Goal: Information Seeking & Learning: Learn about a topic

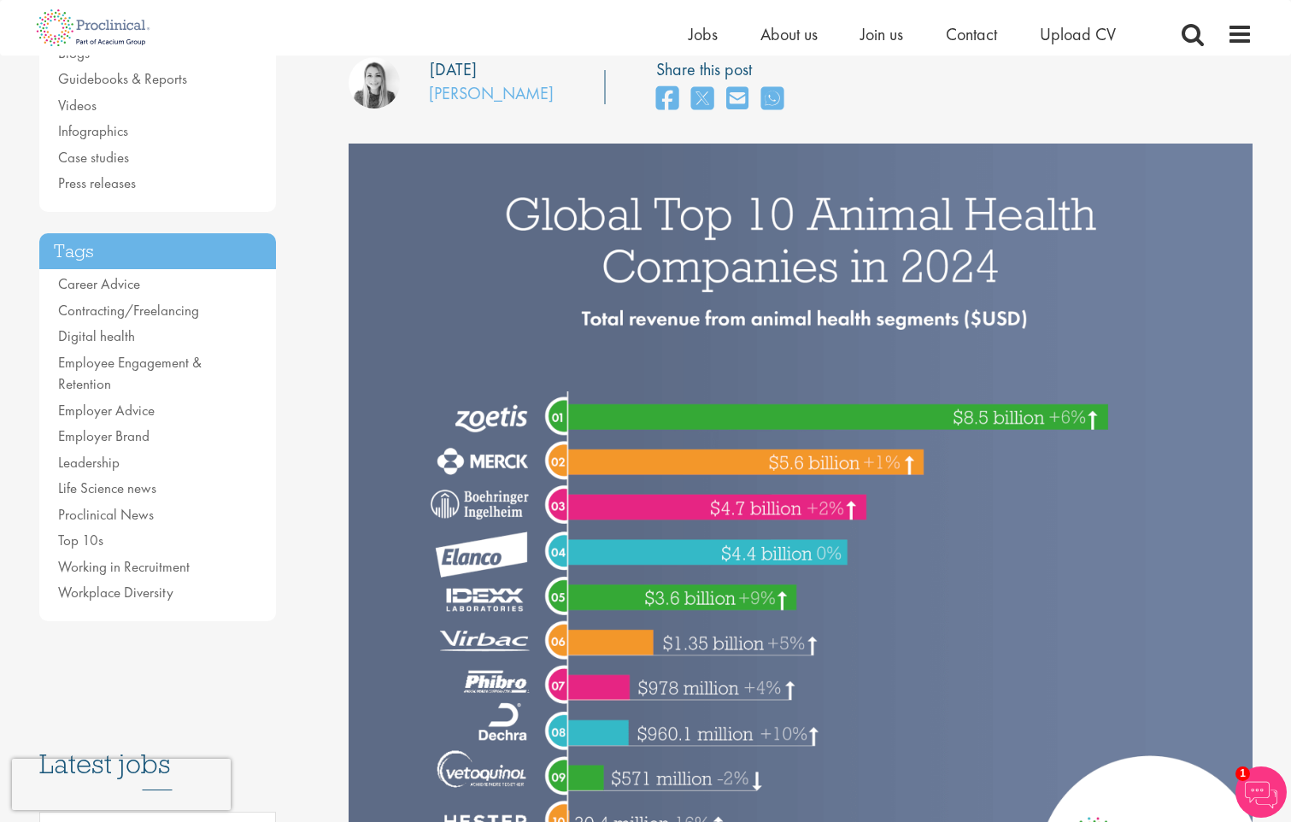
scroll to position [256, 0]
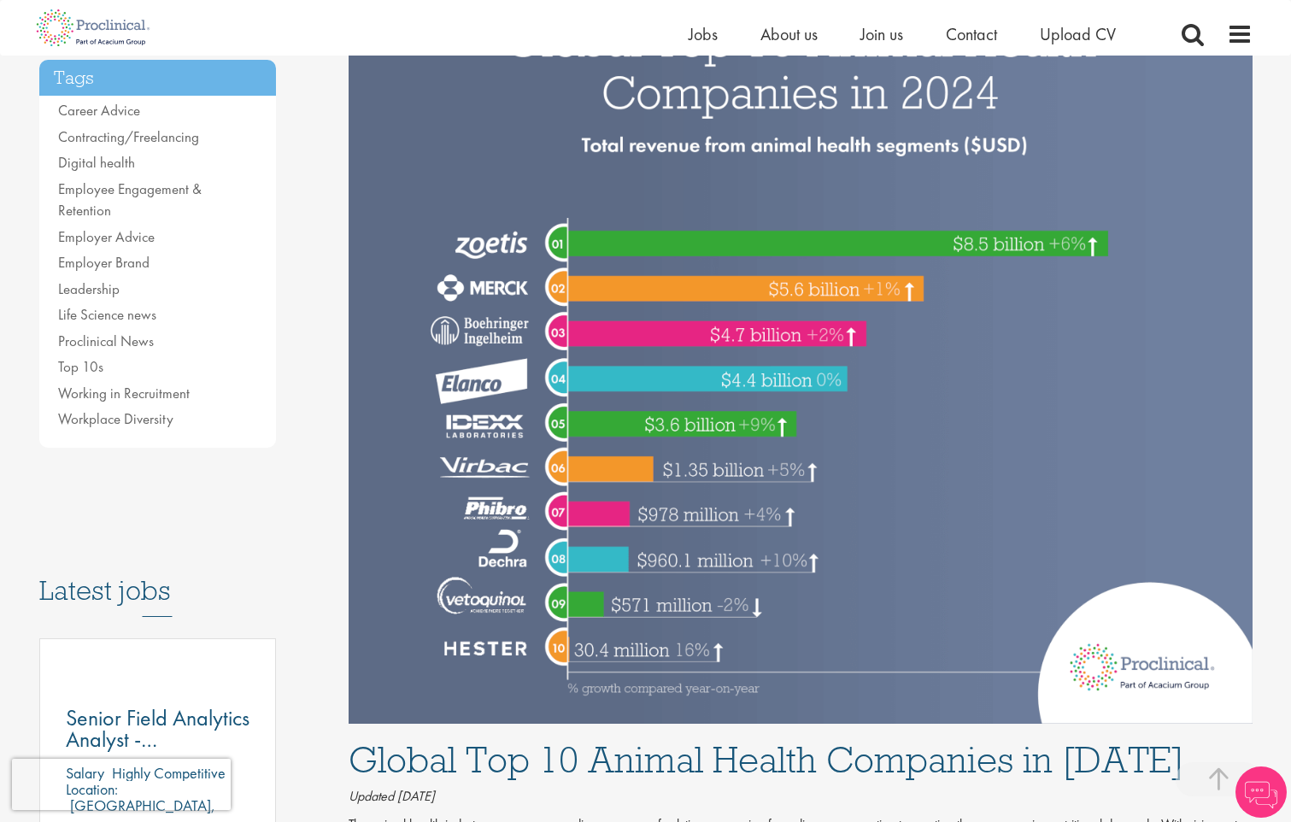
scroll to position [427, 0]
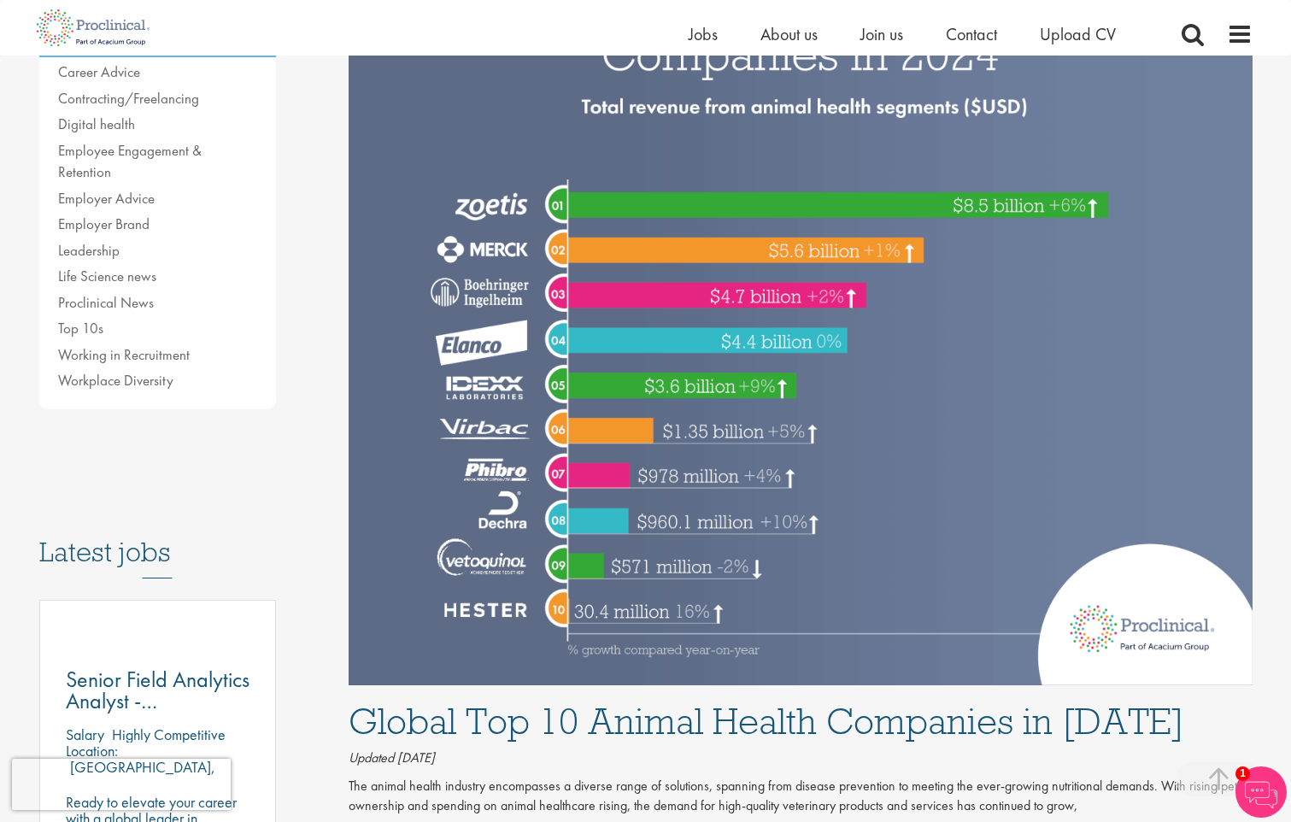
click at [563, 249] on img at bounding box center [801, 309] width 904 height 754
click at [496, 430] on img at bounding box center [801, 309] width 904 height 754
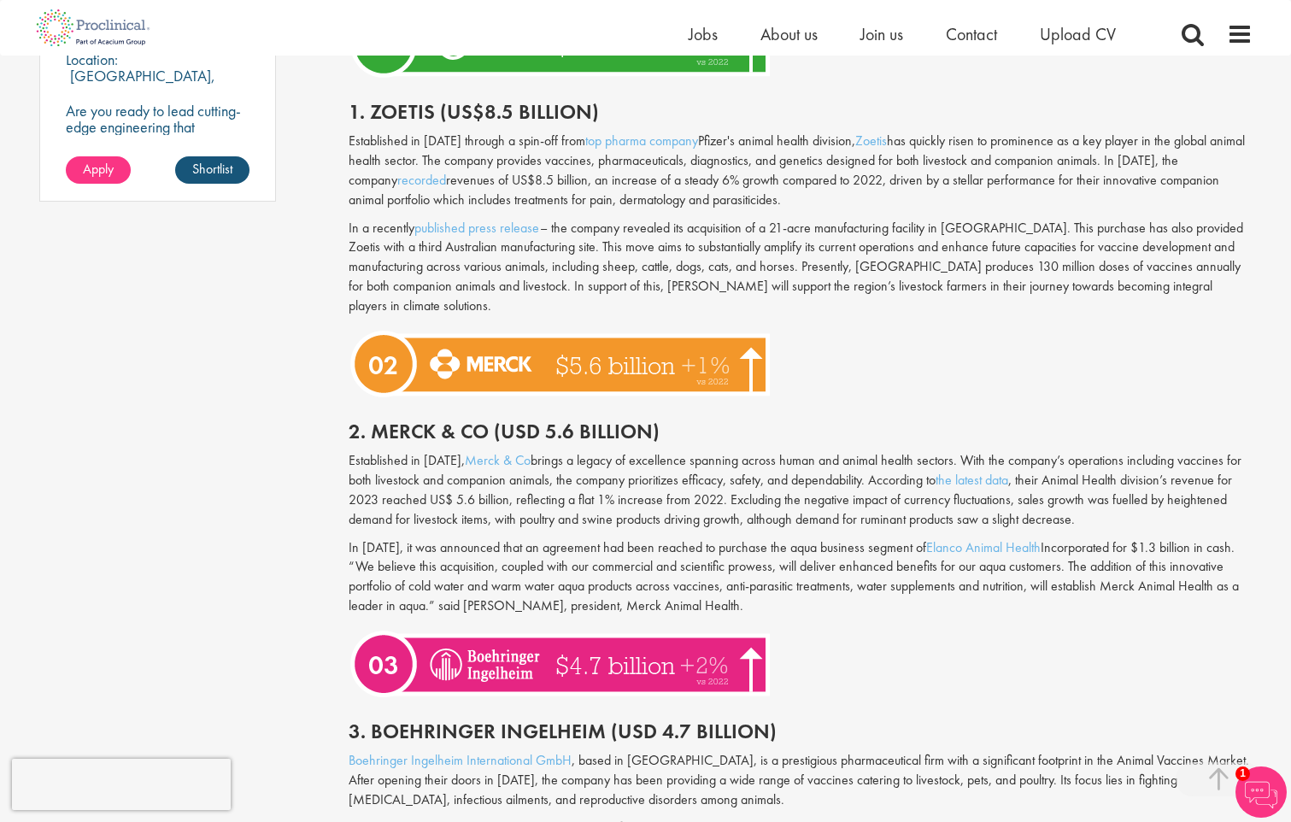
scroll to position [1452, 0]
